Goal: Task Accomplishment & Management: Manage account settings

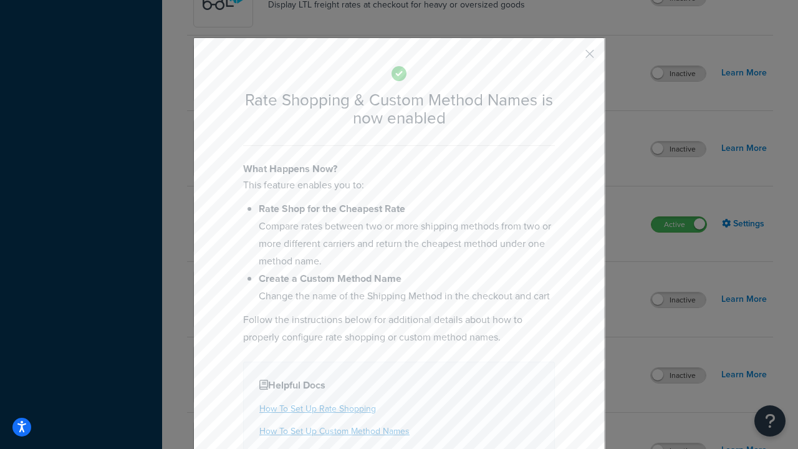
click at [571, 57] on button "button" at bounding box center [571, 58] width 3 height 3
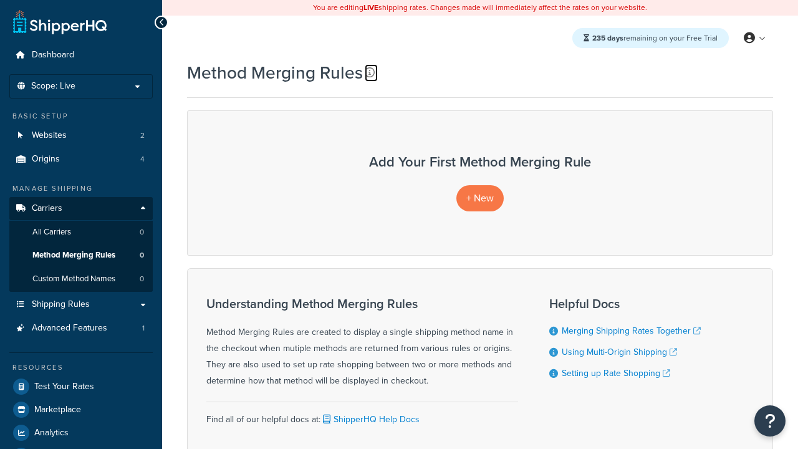
click at [370, 72] on icon at bounding box center [370, 72] width 10 height 10
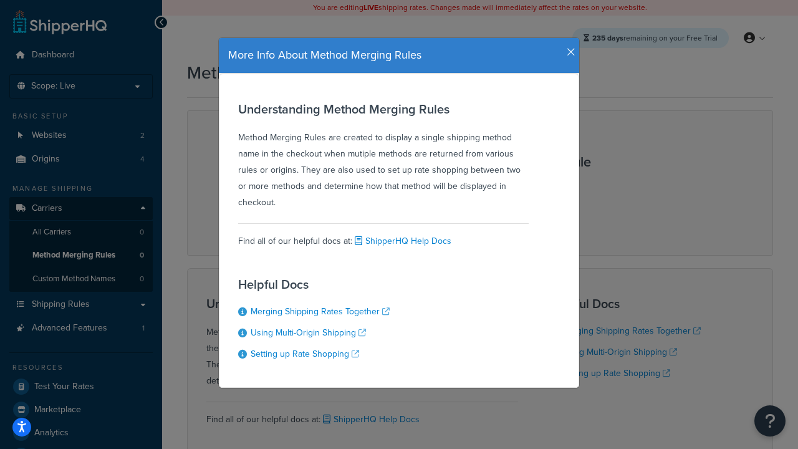
click at [568, 47] on icon "button" at bounding box center [571, 52] width 9 height 11
